Goal: Task Accomplishment & Management: Use online tool/utility

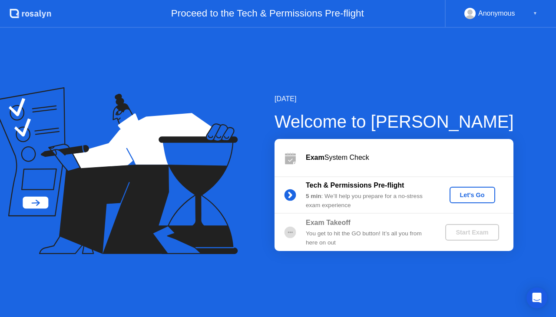
click at [456, 198] on div "Let's Go" at bounding box center [472, 195] width 39 height 7
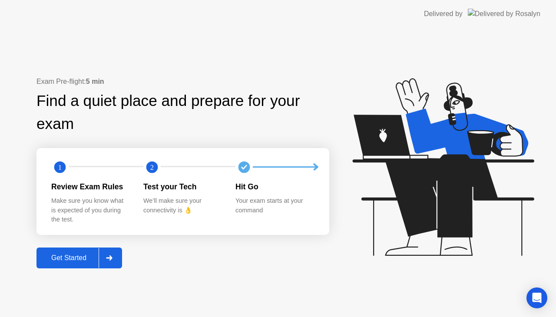
click at [81, 260] on div "Get Started" at bounding box center [69, 258] width 60 height 8
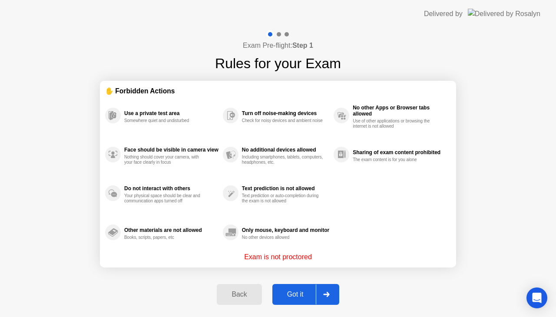
click at [296, 293] on div "Got it" at bounding box center [295, 295] width 41 height 8
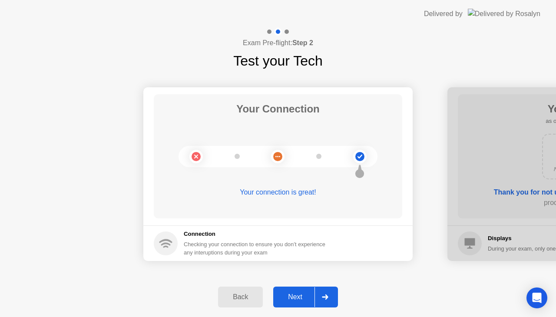
click at [296, 293] on div "Next" at bounding box center [295, 297] width 39 height 8
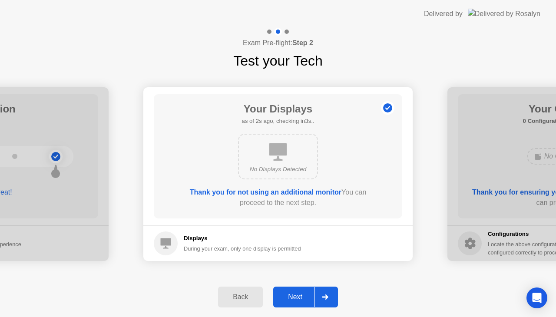
click at [296, 293] on div "Next" at bounding box center [295, 297] width 39 height 8
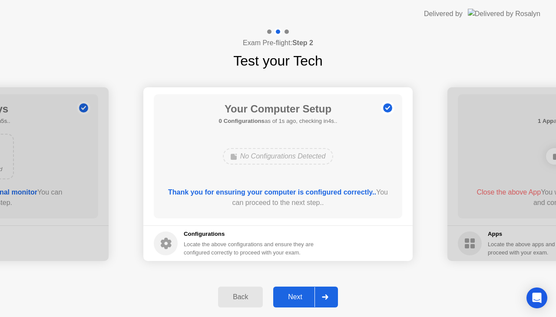
click at [296, 293] on div "Next" at bounding box center [295, 297] width 39 height 8
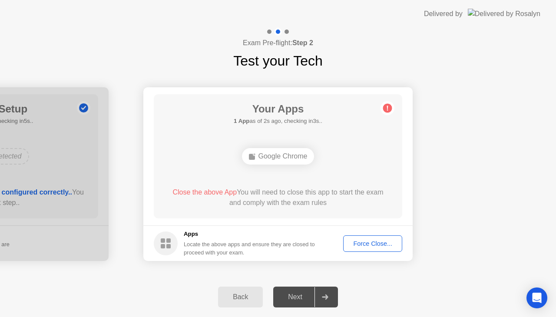
click at [361, 244] on div "Force Close..." at bounding box center [372, 243] width 53 height 7
click at [362, 241] on div "Force Close..." at bounding box center [372, 243] width 53 height 7
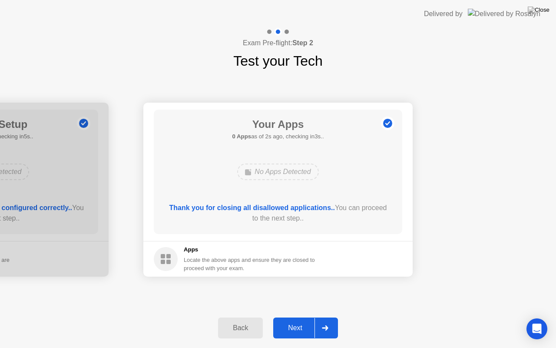
click at [301, 317] on button "Next" at bounding box center [305, 327] width 65 height 21
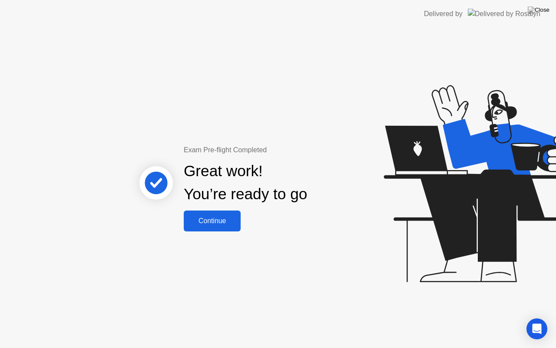
click at [224, 222] on div "Continue" at bounding box center [212, 221] width 52 height 8
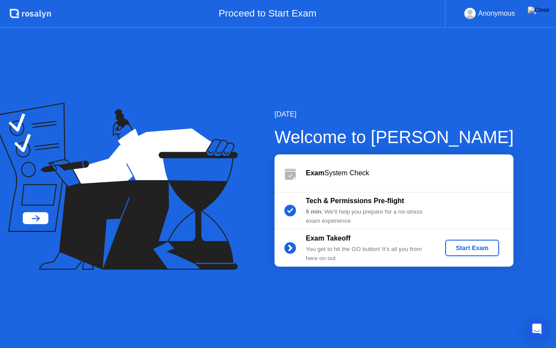
click at [457, 249] on div "Start Exam" at bounding box center [472, 247] width 47 height 7
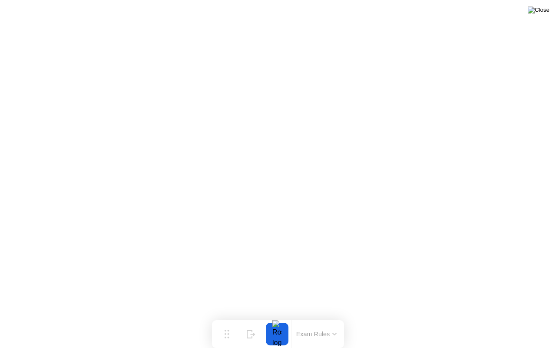
click at [540, 13] on img at bounding box center [539, 10] width 22 height 7
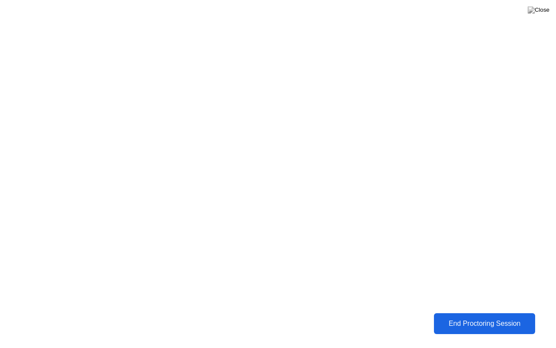
click at [472, 317] on div "End Proctoring Session" at bounding box center [484, 323] width 96 height 8
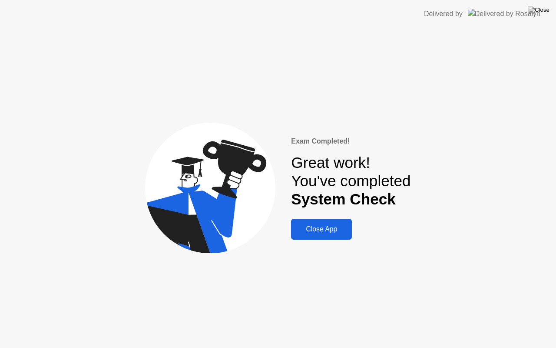
click at [328, 225] on div "Close App" at bounding box center [322, 229] width 56 height 8
